Goal: Task Accomplishment & Management: Complete application form

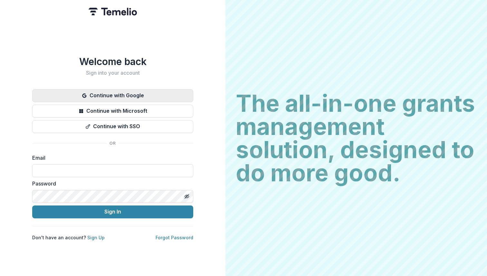
click at [134, 91] on button "Continue with Google" at bounding box center [112, 95] width 161 height 13
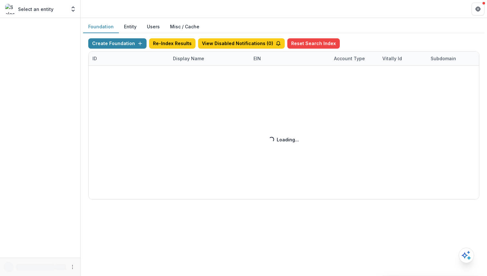
click at [184, 65] on div "Create Foundation Re-Index Results View Disabled Notifications ( 0 ) Reset Sear…" at bounding box center [283, 118] width 391 height 161
click at [183, 60] on div "Create Foundation Re-Index Results View Disabled Notifications ( 0 ) Reset Sear…" at bounding box center [283, 118] width 391 height 161
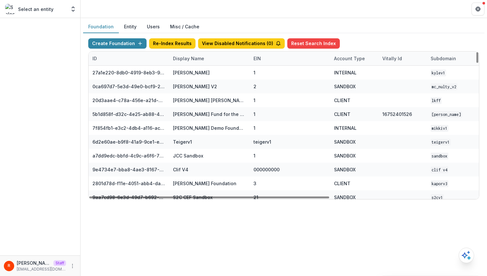
click at [183, 60] on div "Display Name" at bounding box center [188, 58] width 39 height 7
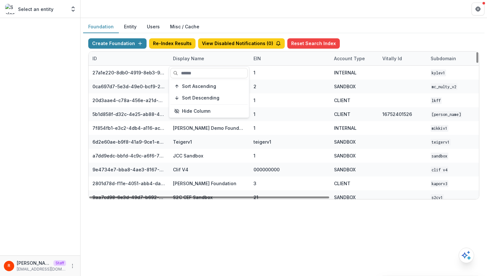
click at [187, 70] on input at bounding box center [208, 73] width 77 height 10
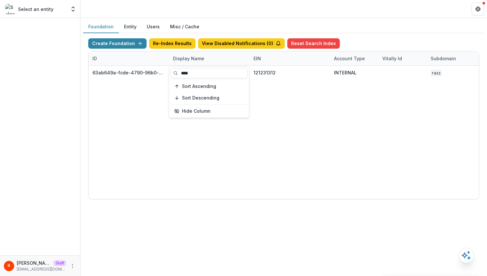
type input "****"
click at [336, 154] on div "63ab649a-fcde-4790-96b0-a13ca2ed4427 Bill.com Foundation 121231312 INTERNAL raz…" at bounding box center [403, 132] width 628 height 133
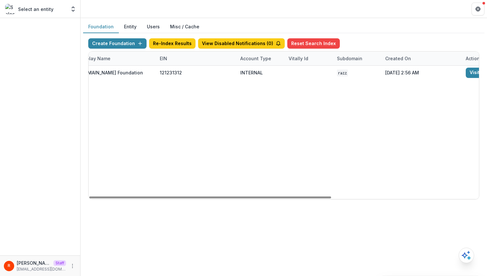
scroll to position [0, 238]
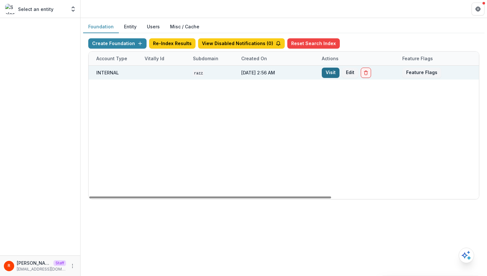
click at [333, 74] on link "Visit" at bounding box center [331, 73] width 18 height 10
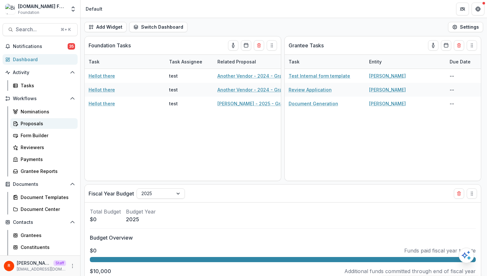
click at [44, 124] on div "Proposals" at bounding box center [47, 123] width 52 height 7
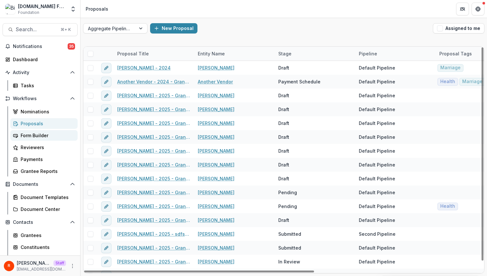
click at [34, 137] on div "Form Builder" at bounding box center [47, 135] width 52 height 7
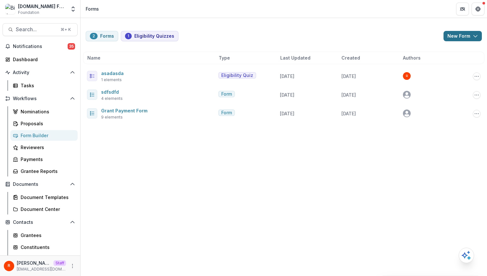
click at [463, 35] on button "New Form" at bounding box center [463, 36] width 38 height 10
click at [383, 146] on div "2 Forms 1 Eligibility Quizzes New Form New Eligibility Quiz New Form Name Type …" at bounding box center [284, 147] width 407 height 258
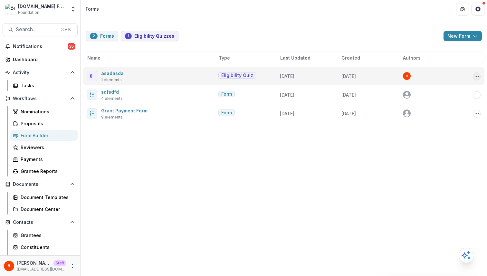
click at [477, 78] on icon "Options" at bounding box center [476, 76] width 5 height 5
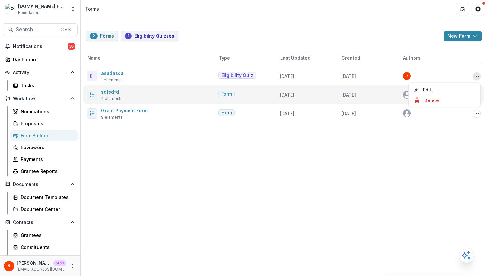
click at [366, 86] on div "sdfsdfd 4 elements Form 7 days ago 5 months ago Edit Duplicate Send Delete" at bounding box center [283, 94] width 401 height 19
click at [476, 92] on icon "Options" at bounding box center [476, 94] width 5 height 5
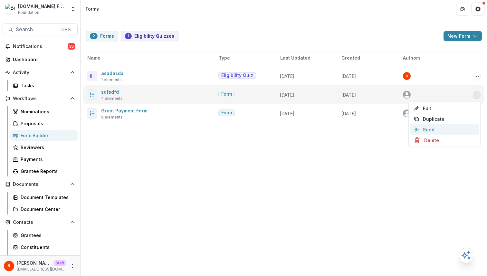
click at [439, 126] on button "Send" at bounding box center [444, 129] width 69 height 11
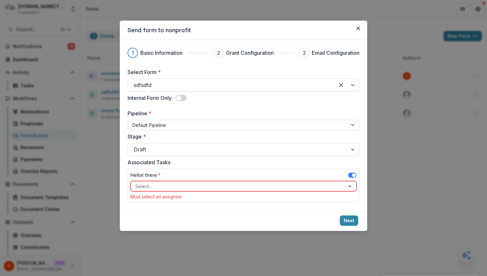
click at [239, 188] on div at bounding box center [237, 186] width 205 height 8
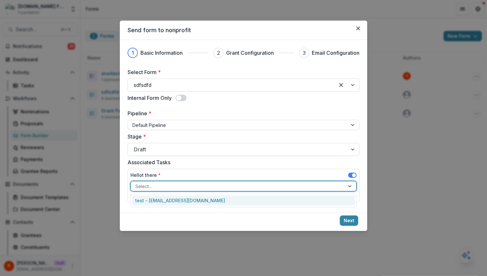
click at [223, 203] on div "test - raj+1@trytemelio.com" at bounding box center [243, 201] width 223 height 10
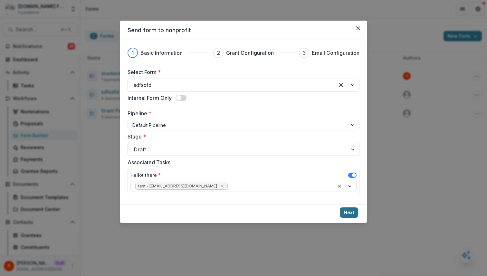
click at [349, 208] on button "Next" at bounding box center [349, 213] width 18 height 10
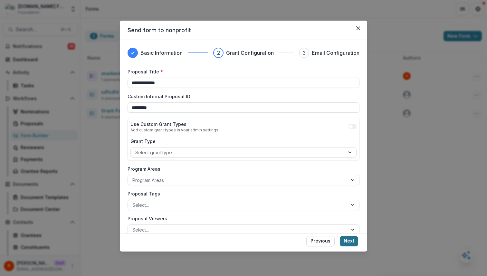
click at [350, 245] on button "Next" at bounding box center [349, 241] width 18 height 10
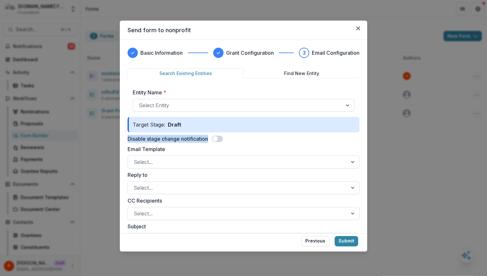
drag, startPoint x: 126, startPoint y: 138, endPoint x: 208, endPoint y: 140, distance: 82.2
click at [208, 140] on div "Basic Information Grant Configuration 3 Email Configuration Search Existing Ent…" at bounding box center [243, 136] width 247 height 193
copy label "Disable stage change notification"
click at [252, 136] on div "Disable stage change notification" at bounding box center [244, 139] width 232 height 8
click at [217, 140] on span at bounding box center [215, 138] width 5 height 5
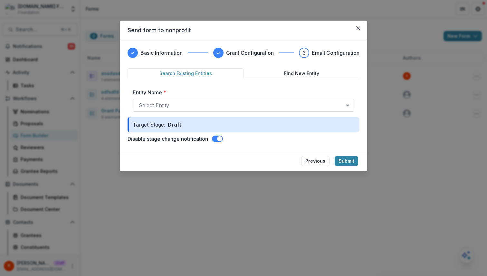
click at [246, 106] on div at bounding box center [238, 105] width 198 height 9
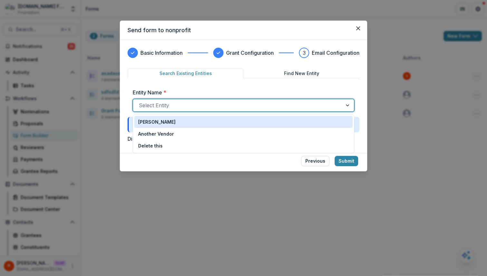
click at [238, 123] on div "Raj Kumar" at bounding box center [243, 122] width 211 height 7
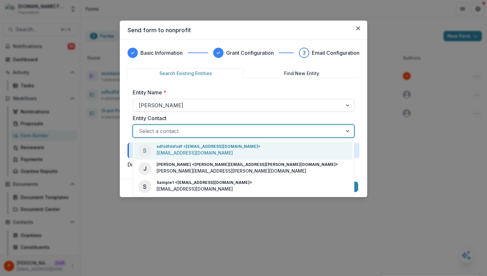
click at [295, 137] on div "Select a contact" at bounding box center [244, 131] width 222 height 13
click at [302, 128] on div at bounding box center [238, 131] width 198 height 9
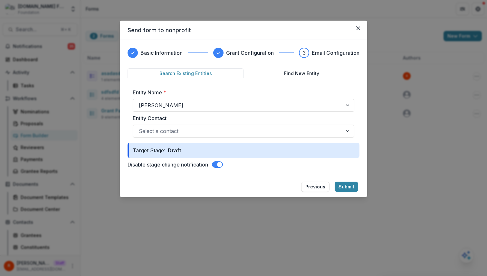
click at [317, 119] on label "Entity Contact" at bounding box center [242, 118] width 218 height 8
click at [140, 127] on input "Entity Contact" at bounding box center [140, 131] width 2 height 8
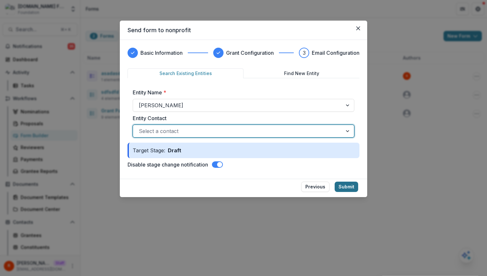
click at [347, 183] on button "Submit" at bounding box center [347, 187] width 24 height 10
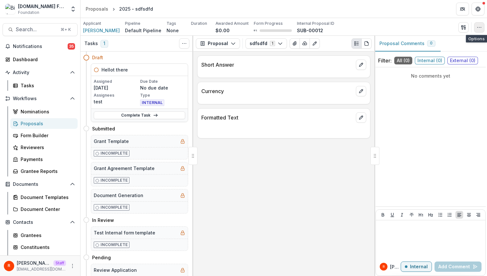
click at [478, 23] on button "button" at bounding box center [479, 27] width 10 height 10
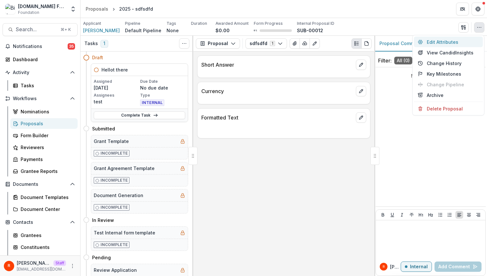
click at [451, 41] on button "Edit Attributes" at bounding box center [448, 42] width 69 height 11
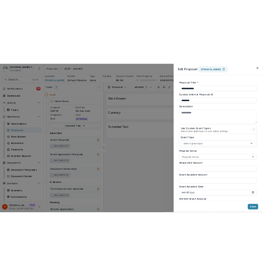
scroll to position [218, 0]
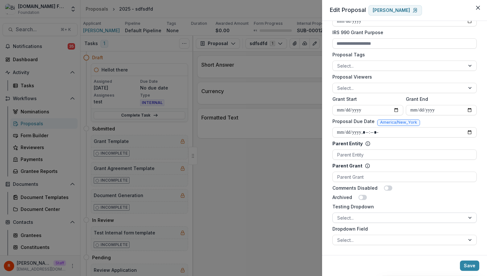
click at [363, 216] on div at bounding box center [398, 218] width 123 height 8
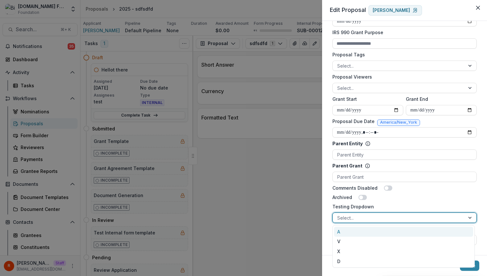
click at [399, 199] on div "Archived" at bounding box center [405, 197] width 144 height 7
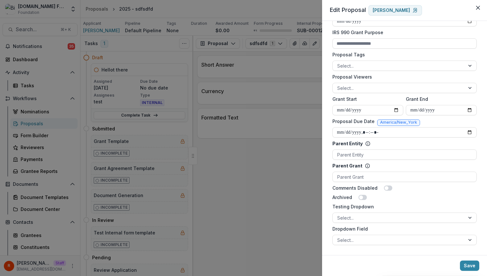
click at [374, 233] on div "Dropdown Field Select..." at bounding box center [405, 236] width 144 height 20
click at [374, 241] on div at bounding box center [398, 240] width 123 height 8
click at [403, 192] on form "**********" at bounding box center [405, 29] width 150 height 438
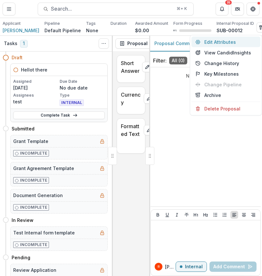
click at [235, 42] on button "Edit Attributes" at bounding box center [225, 42] width 69 height 11
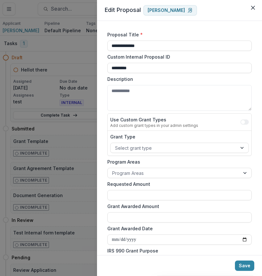
click at [105, 123] on form "**********" at bounding box center [180, 248] width 150 height 438
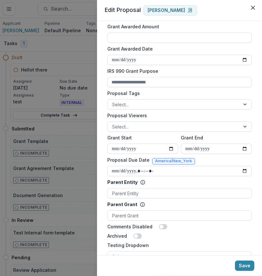
scroll to position [218, 0]
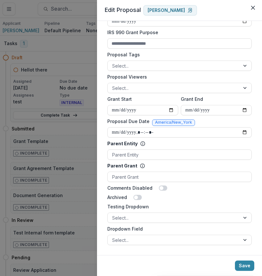
click at [105, 123] on form "**********" at bounding box center [180, 29] width 150 height 438
click at [71, 120] on div "**********" at bounding box center [131, 138] width 262 height 276
